Goal: Task Accomplishment & Management: Manage account settings

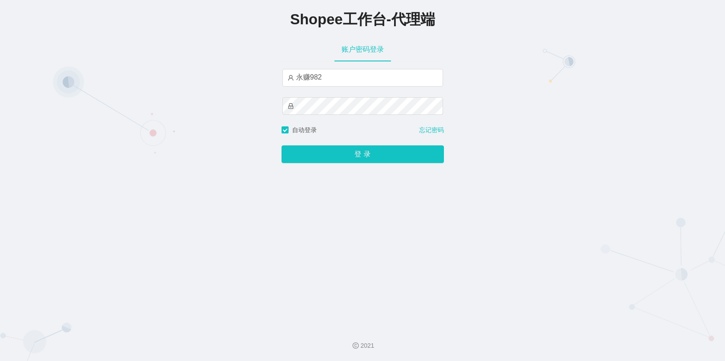
type input "永赚982"
click at [282, 145] on button "登 录" at bounding box center [363, 154] width 162 height 18
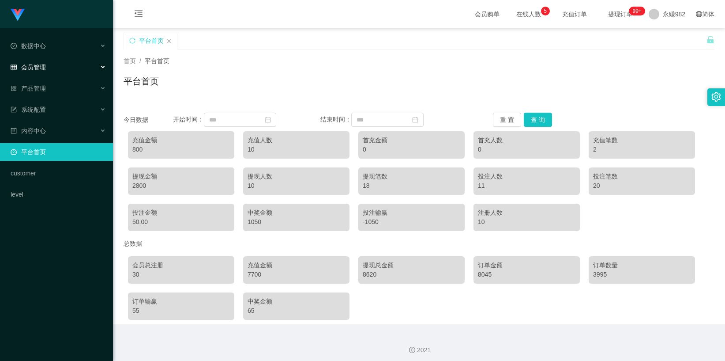
click at [59, 63] on div "会员管理" at bounding box center [56, 67] width 113 height 18
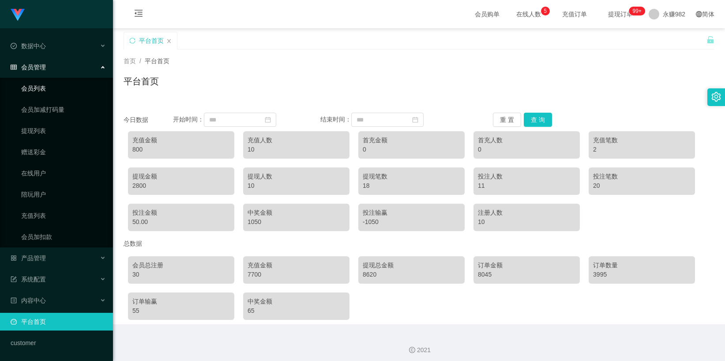
click at [47, 86] on link "会员列表" at bounding box center [63, 88] width 85 height 18
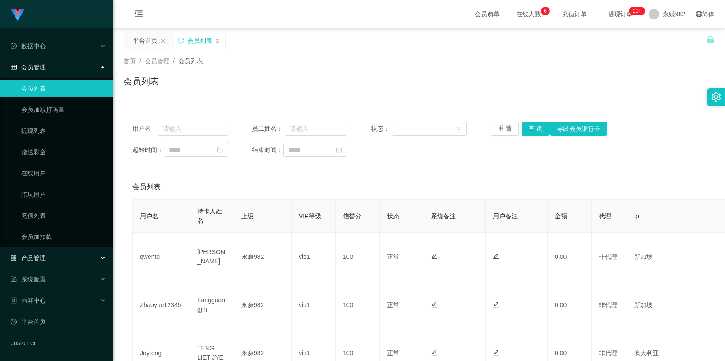
click at [53, 255] on div "产品管理" at bounding box center [56, 258] width 113 height 18
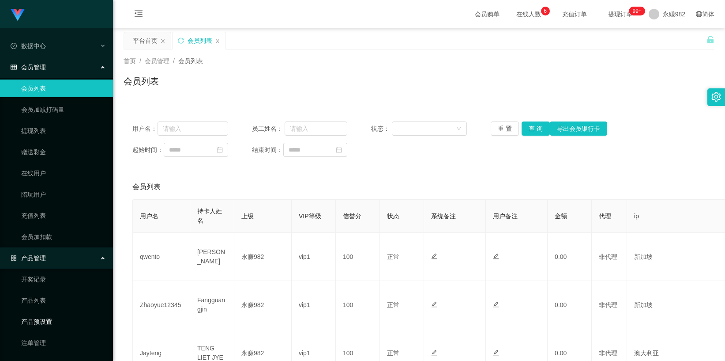
click at [42, 317] on link "产品预设置" at bounding box center [63, 321] width 85 height 18
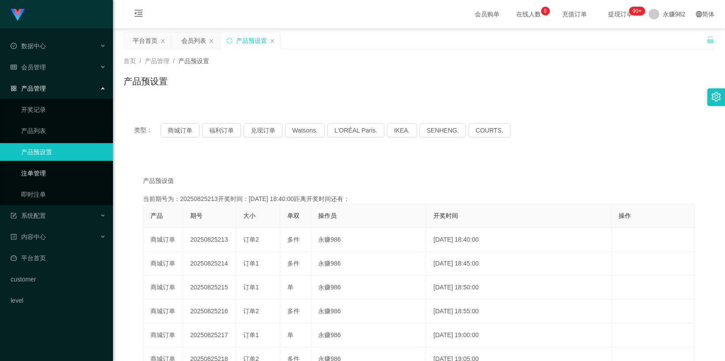
click at [41, 174] on link "注单管理" at bounding box center [63, 173] width 85 height 18
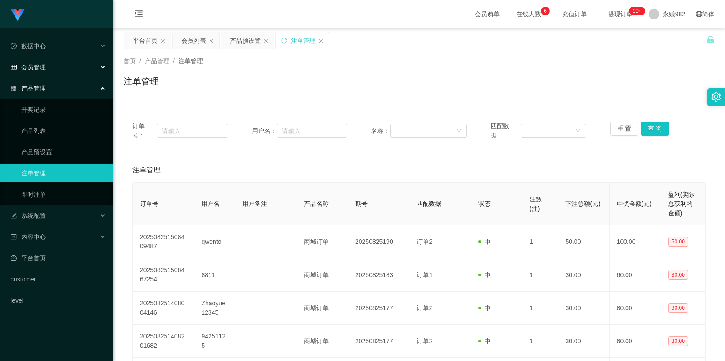
click at [53, 71] on div "会员管理" at bounding box center [56, 67] width 113 height 18
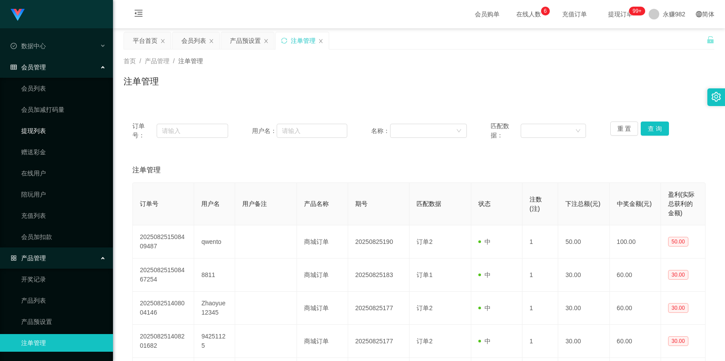
click at [40, 133] on link "提现列表" at bounding box center [63, 131] width 85 height 18
